Goal: Book appointment/travel/reservation

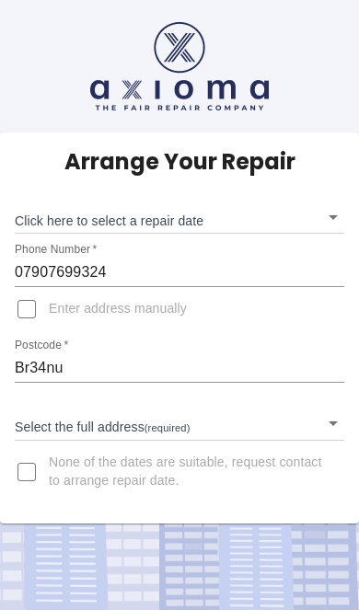
click at [50, 204] on body "Arrange Your Repair Click here to select a repair date ​ Phone Number   * 07907…" at bounding box center [179, 305] width 359 height 610
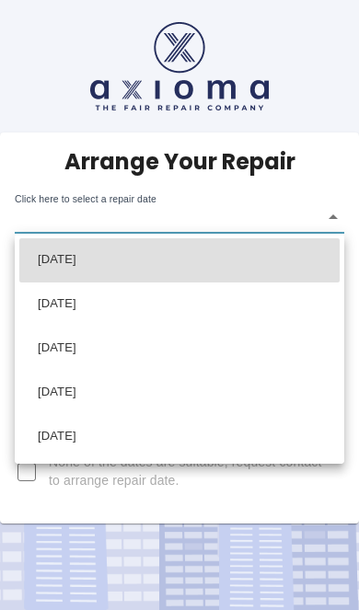
click at [168, 216] on div at bounding box center [179, 305] width 359 height 610
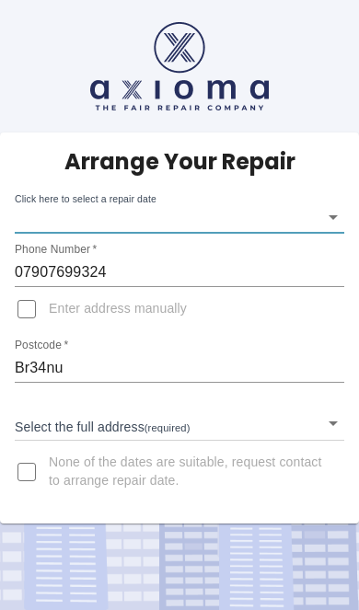
click at [74, 207] on body "Arrange Your Repair Click here to select a repair date ​ Phone Number   * 07907…" at bounding box center [179, 305] width 359 height 610
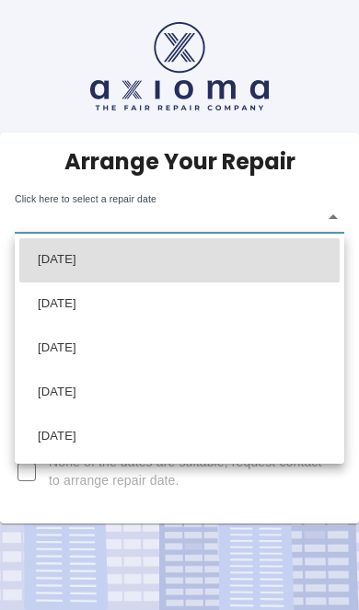
click at [64, 309] on li "[DATE]" at bounding box center [179, 304] width 320 height 44
type input "[DATE]T00:00:00.000Z"
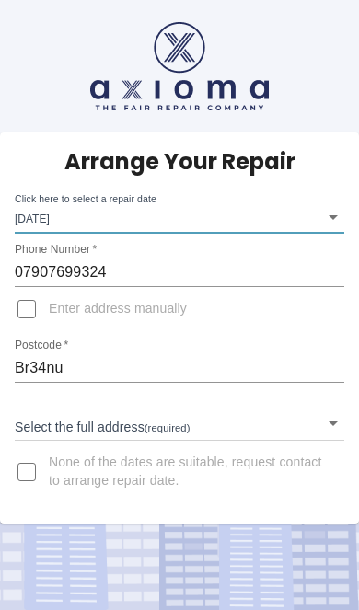
click at [76, 373] on input "Br34nu" at bounding box center [179, 367] width 329 height 29
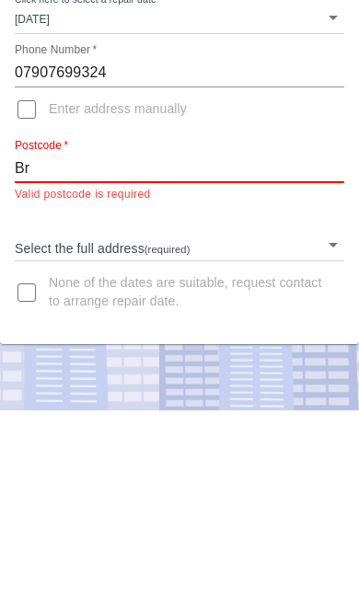
type input "B"
type input "M"
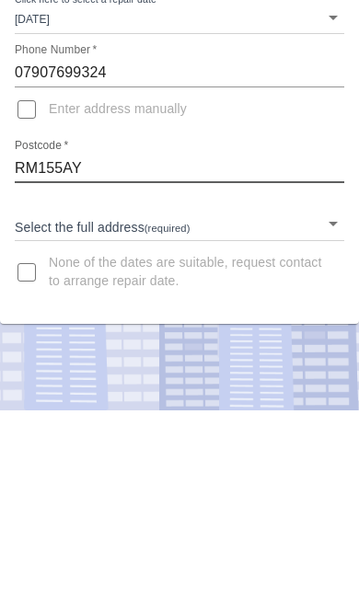
type input "RM155AY"
click at [31, 216] on body "Arrange Your Repair Click here to select a repair date [DATE] [DATE]T00:00:00.0…" at bounding box center [179, 305] width 359 height 610
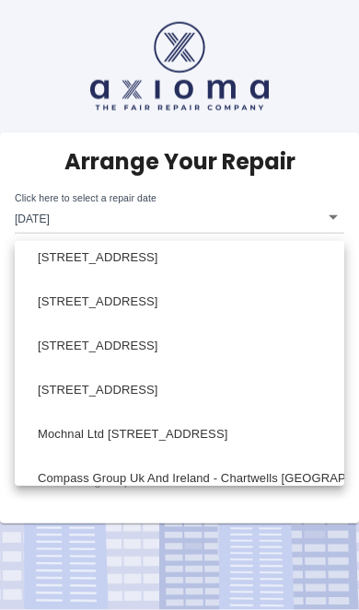
scroll to position [1819, 0]
click at [35, 202] on div at bounding box center [179, 305] width 359 height 610
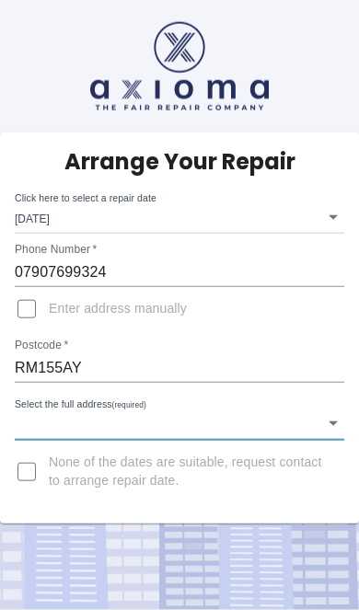
click at [35, 201] on div "[GEOGRAPHIC_DATA] [GEOGRAPHIC_DATA] [GEOGRAPHIC_DATA] [GEOGRAPHIC_DATA] [GEOGRA…" at bounding box center [179, 305] width 359 height 610
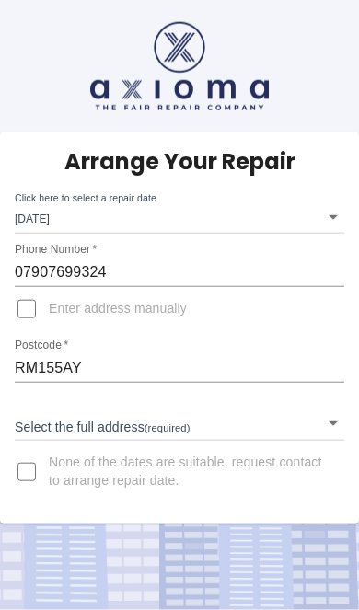
click at [20, 287] on input "Enter address manually" at bounding box center [27, 309] width 44 height 44
checkbox input "true"
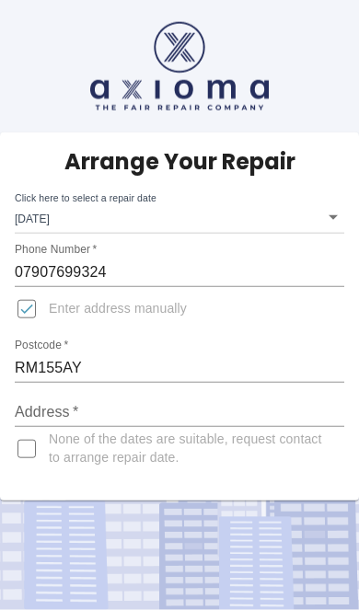
click at [36, 397] on input "Address   *" at bounding box center [179, 411] width 329 height 29
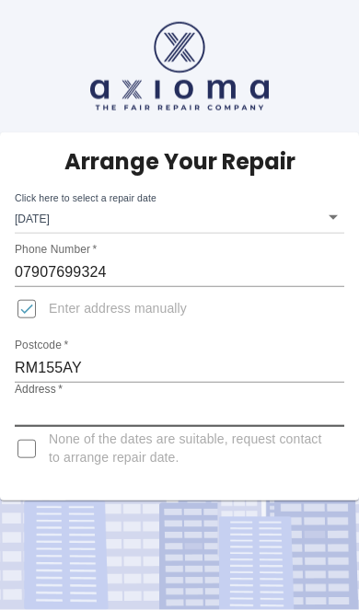
scroll to position [107, 0]
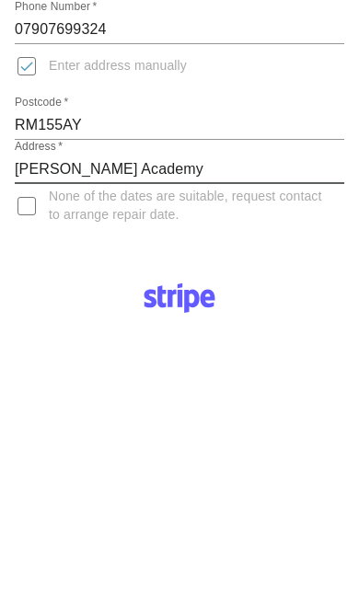
type input "[PERSON_NAME] Academy"
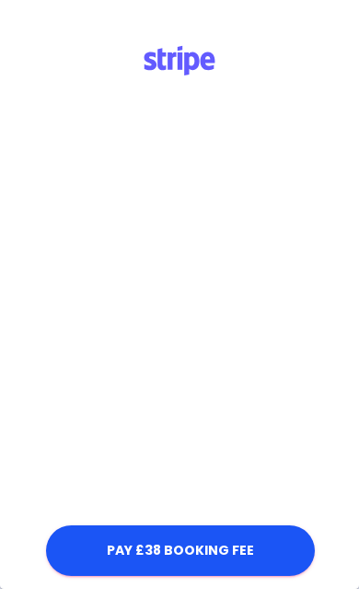
scroll to position [492, 0]
